Goal: Task Accomplishment & Management: Manage account settings

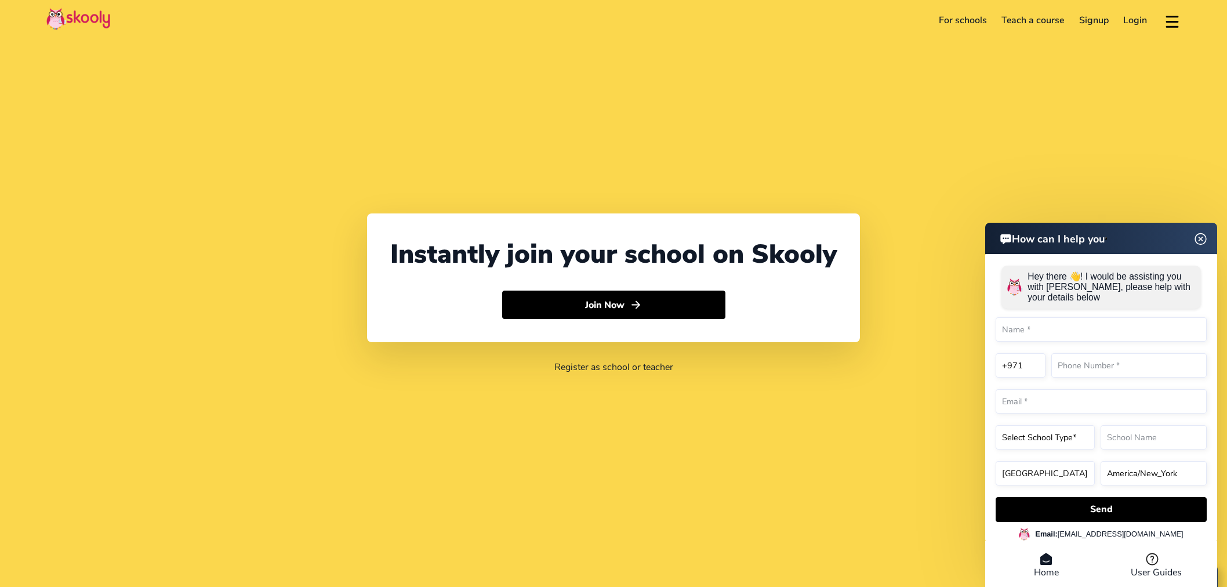
select select "971"
select select "[GEOGRAPHIC_DATA]"
select select "[GEOGRAPHIC_DATA]/[GEOGRAPHIC_DATA]"
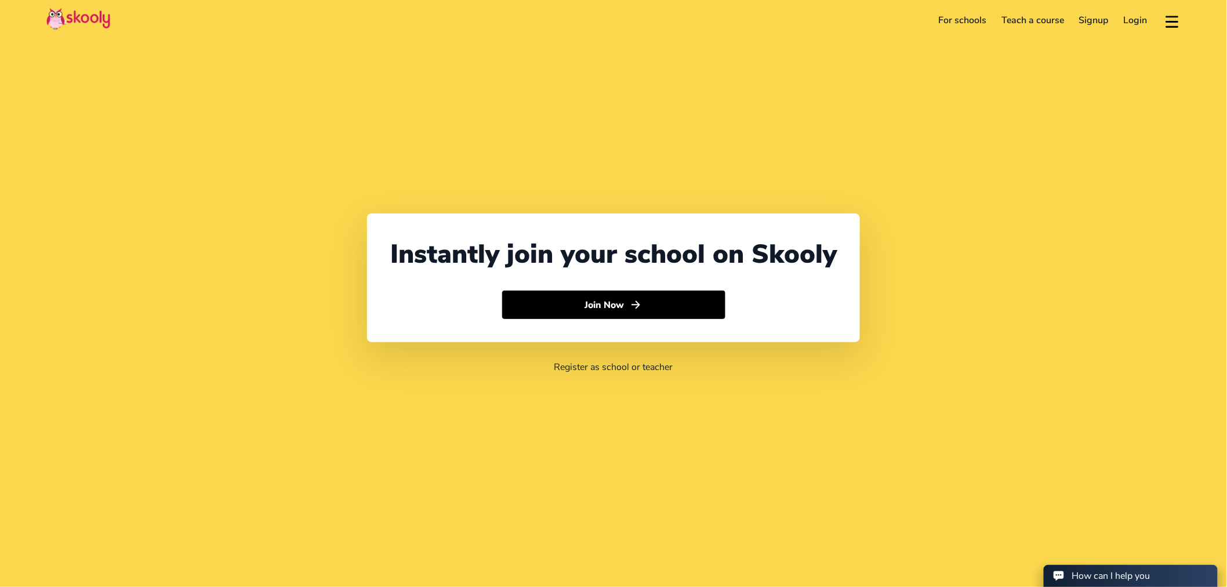
select select "971"
select select "[GEOGRAPHIC_DATA]"
select select "[GEOGRAPHIC_DATA]/[GEOGRAPHIC_DATA]"
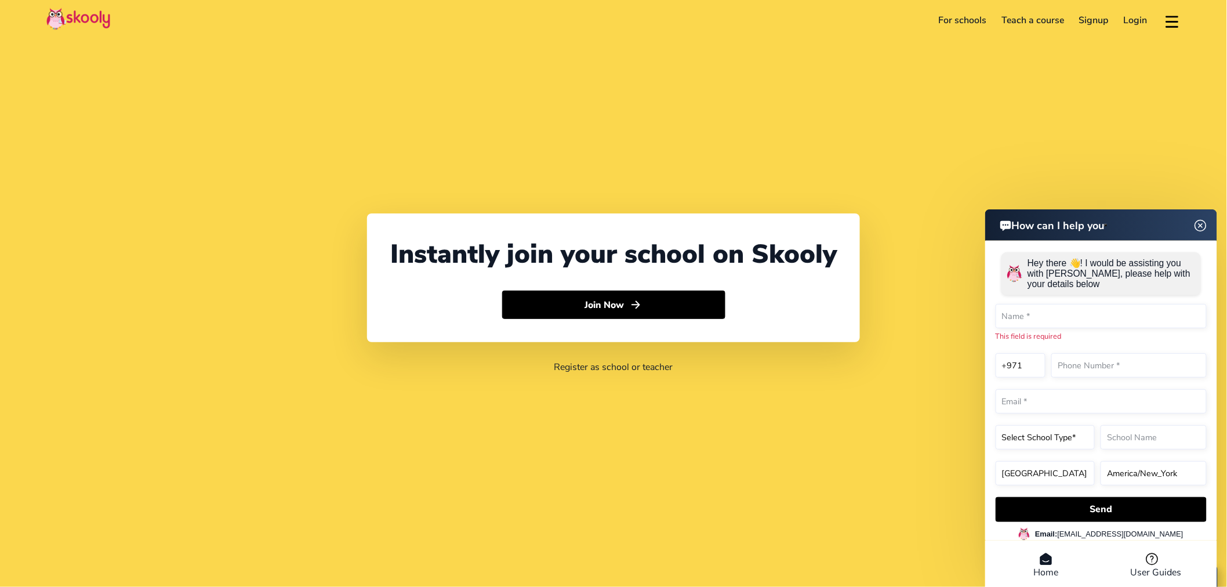
click at [1143, 19] on link "Login" at bounding box center [1135, 20] width 39 height 19
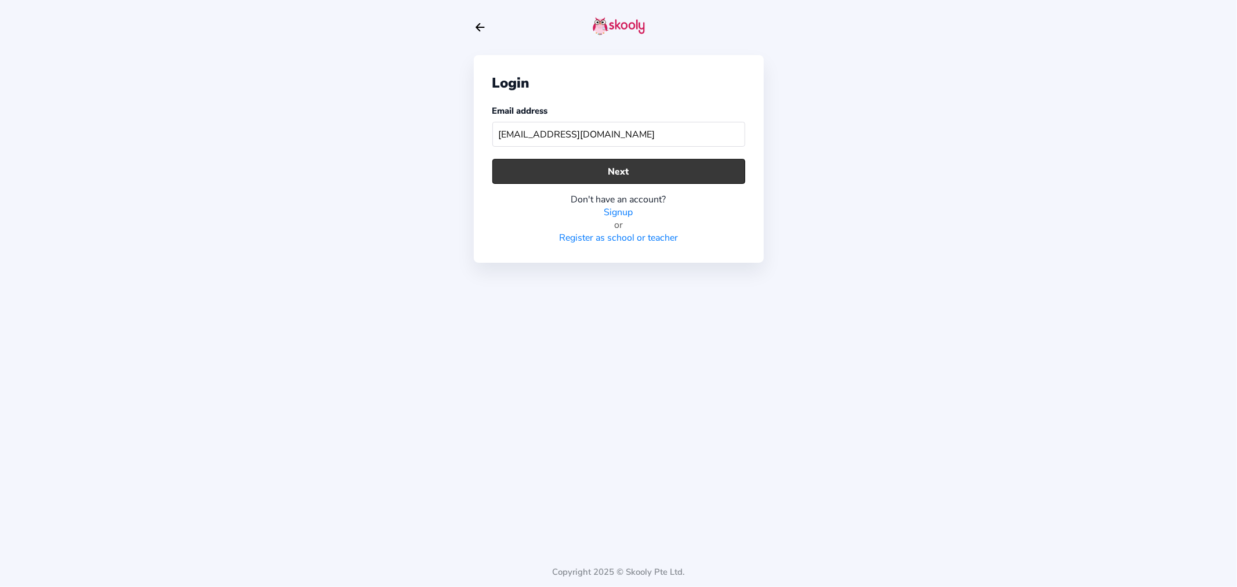
type input "[EMAIL_ADDRESS][DOMAIN_NAME]"
click at [516, 163] on button "Next" at bounding box center [618, 171] width 253 height 25
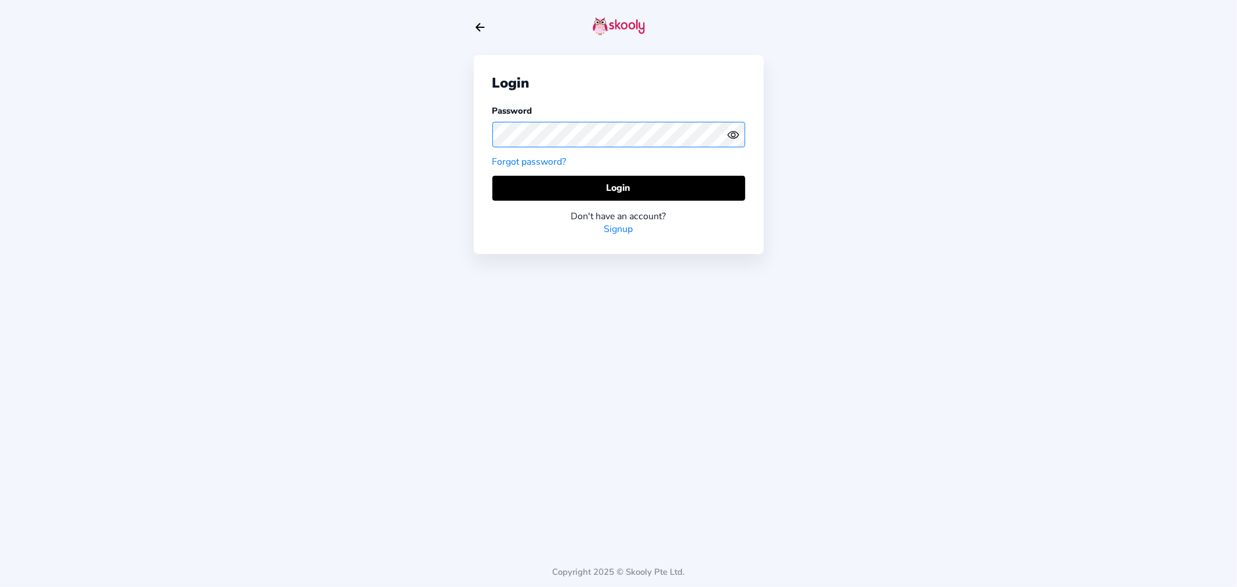
click at [455, 117] on div "Login Password Forgot password? Login Don't have an account? Signup Copyright 2…" at bounding box center [618, 293] width 1237 height 587
click at [507, 189] on button "Login" at bounding box center [618, 188] width 253 height 25
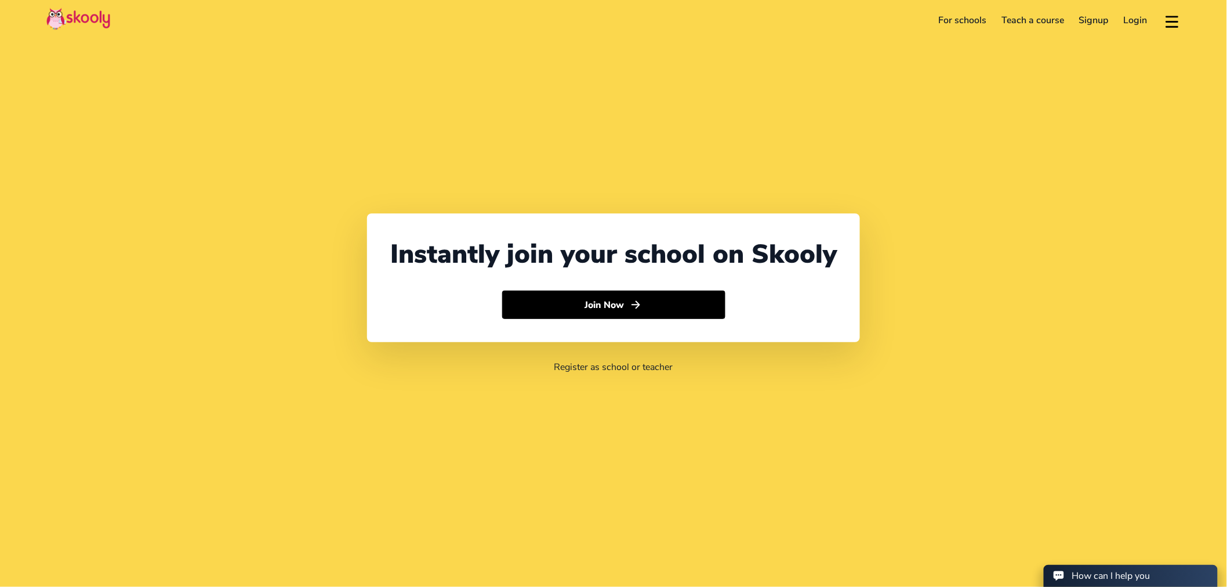
select select "971"
select select "[GEOGRAPHIC_DATA]"
select select "[GEOGRAPHIC_DATA]/[GEOGRAPHIC_DATA]"
